Goal: Information Seeking & Learning: Learn about a topic

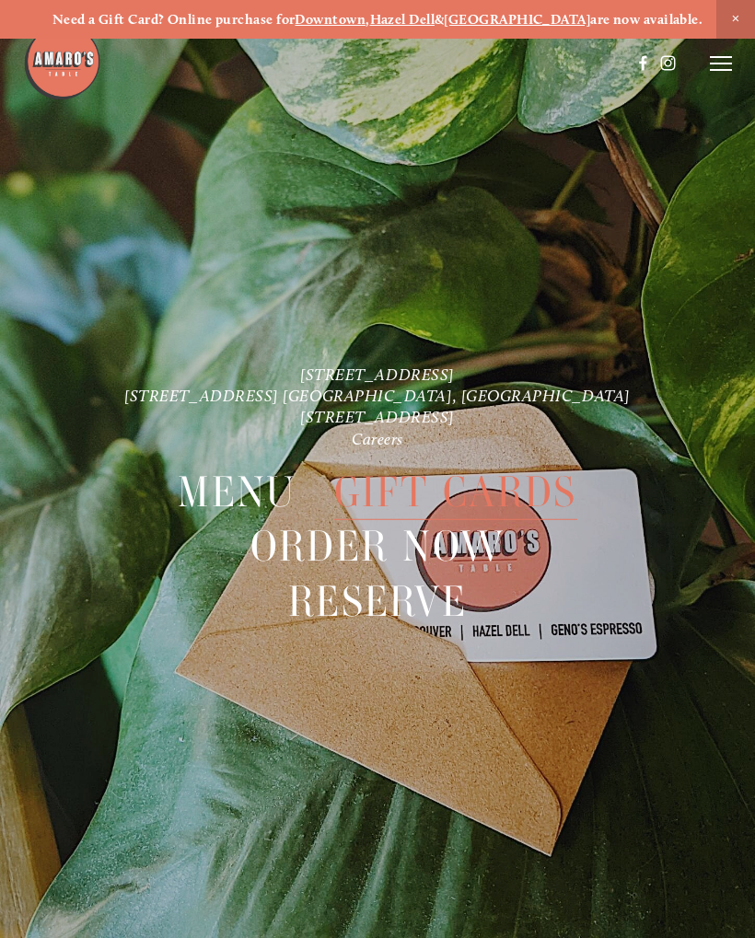
click at [247, 491] on span "Menu" at bounding box center [237, 491] width 118 height 55
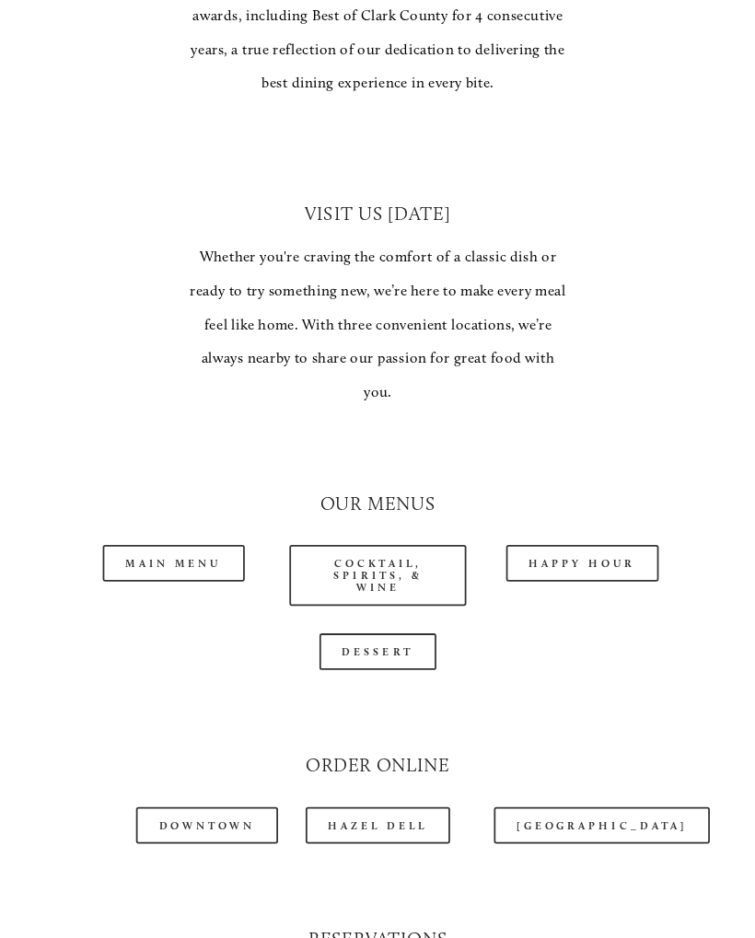
scroll to position [1228, 0]
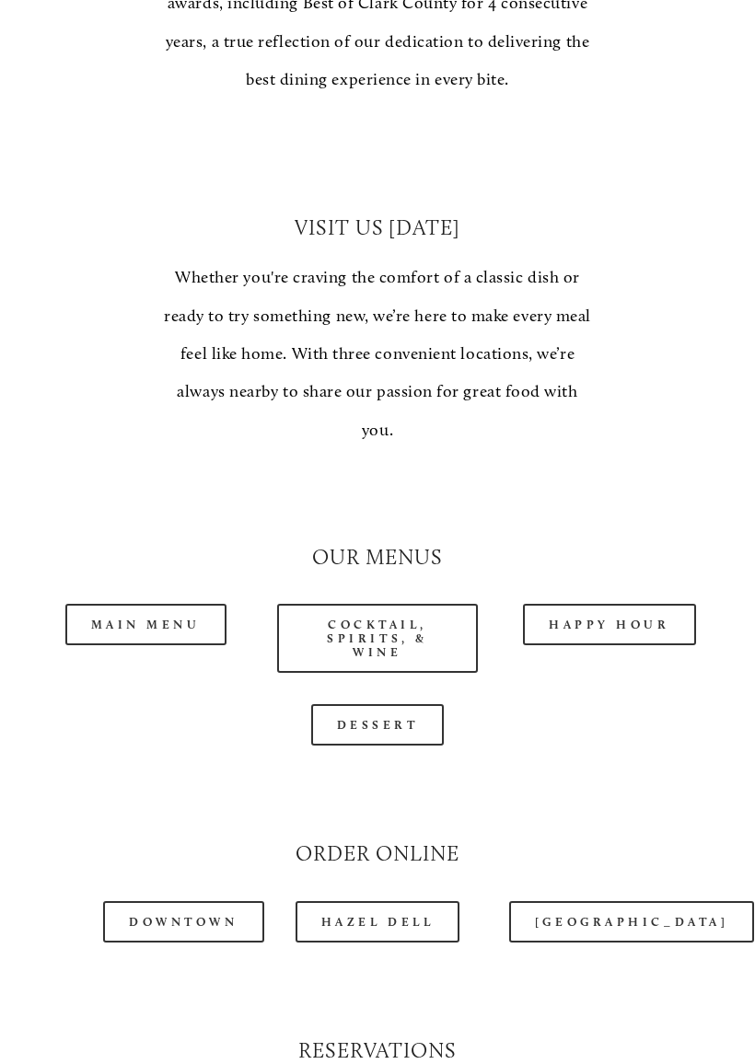
click at [176, 605] on link "Main Menu" at bounding box center [145, 625] width 161 height 41
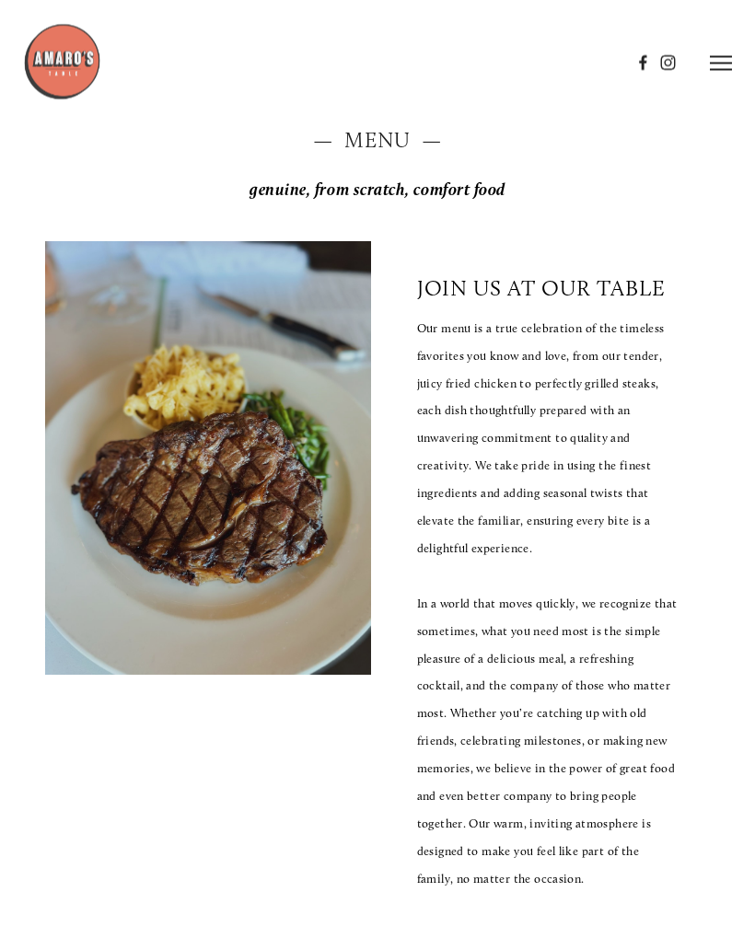
scroll to position [0, 0]
